Goal: Transaction & Acquisition: Book appointment/travel/reservation

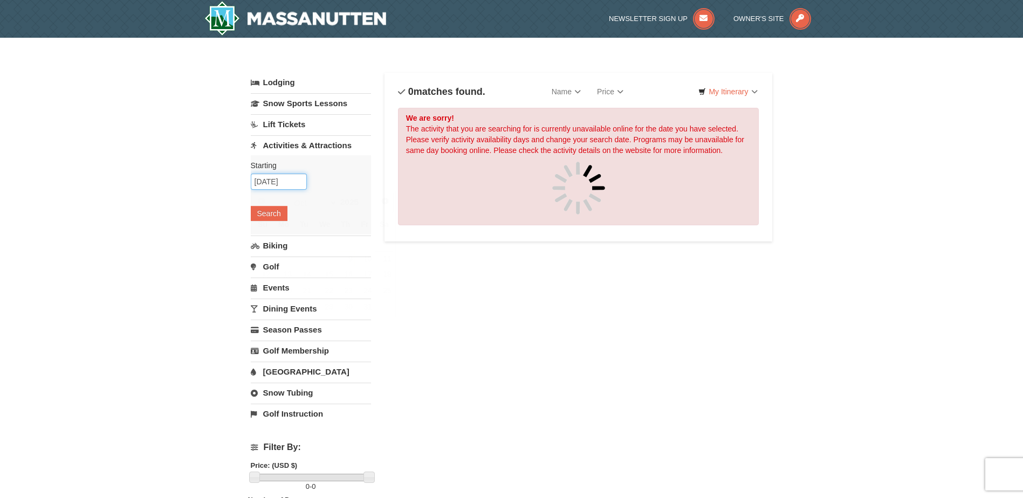
click at [291, 178] on input "10/11/2025" at bounding box center [279, 182] width 56 height 16
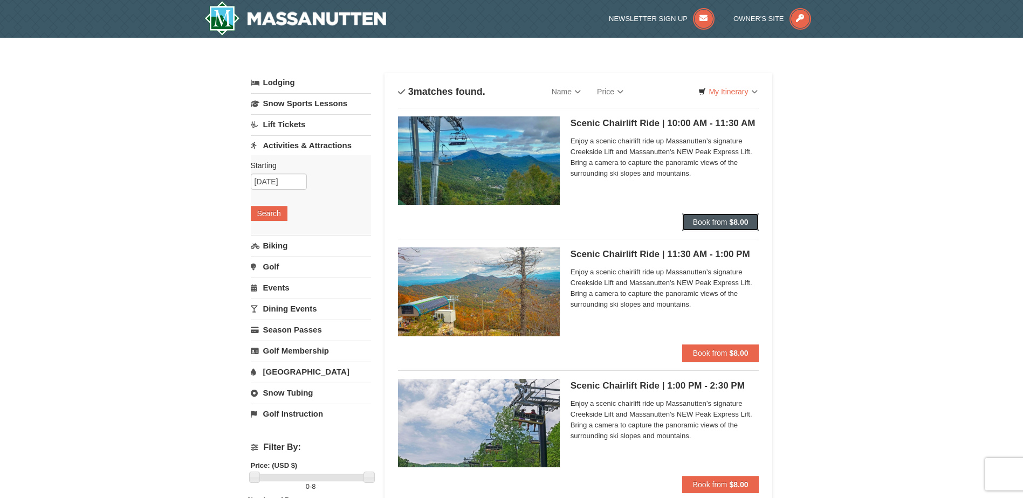
click at [734, 226] on strong "$8.00" at bounding box center [738, 222] width 19 height 9
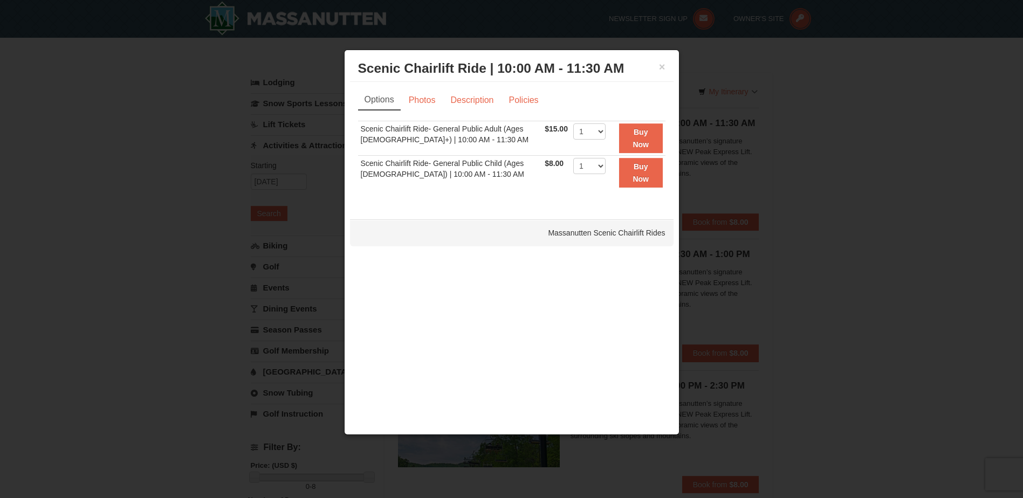
click at [670, 65] on div "× Scenic Chairlift Ride | 10:00 AM - 11:30 AM Massanutten Scenic Chairlift Rides" at bounding box center [512, 69] width 324 height 26
click at [664, 66] on button "×" at bounding box center [662, 66] width 6 height 11
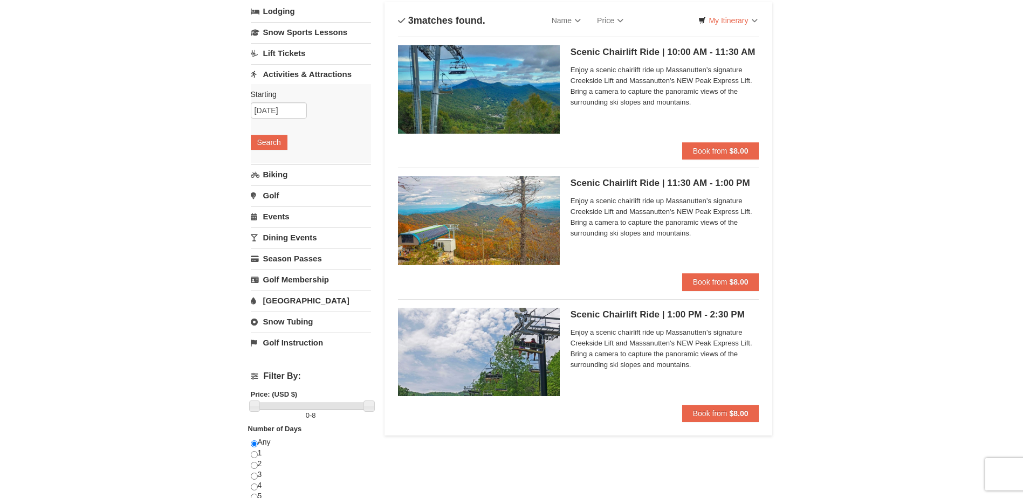
scroll to position [108, 0]
